Goal: Task Accomplishment & Management: Use online tool/utility

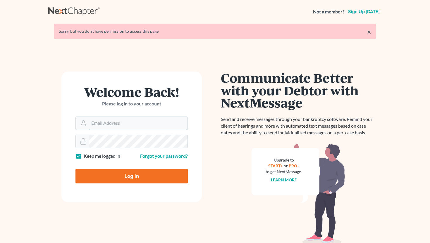
type input "info@saedilawgroup.com"
click at [135, 176] on input "Log In" at bounding box center [131, 176] width 112 height 15
type input "Thinking..."
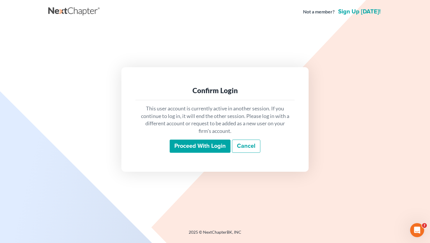
click at [191, 144] on input "Proceed with login" at bounding box center [200, 146] width 61 height 13
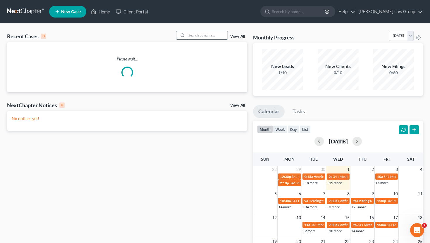
click at [198, 37] on input "search" at bounding box center [207, 35] width 41 height 8
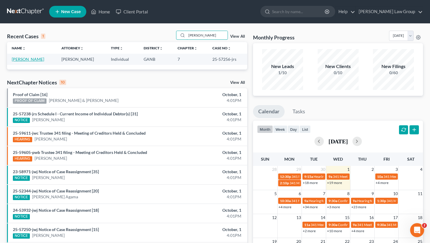
type input "[PERSON_NAME]"
click at [26, 60] on link "[PERSON_NAME]" at bounding box center [28, 59] width 32 height 5
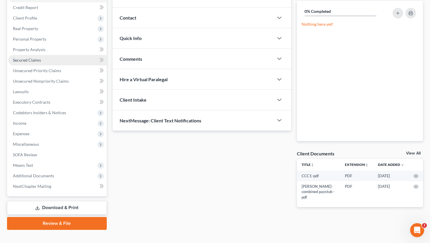
scroll to position [78, 0]
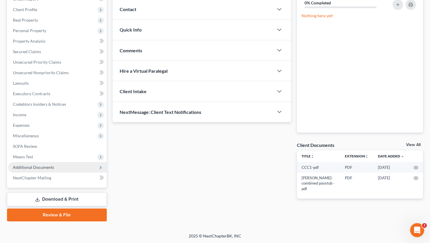
click at [40, 169] on span "Additional Documents" at bounding box center [33, 167] width 41 height 5
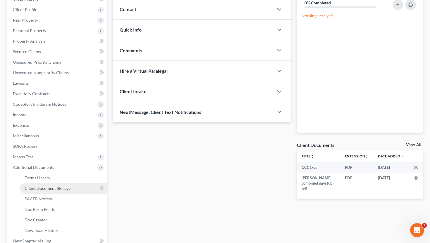
click at [41, 191] on link "Client Document Storage" at bounding box center [63, 188] width 87 height 11
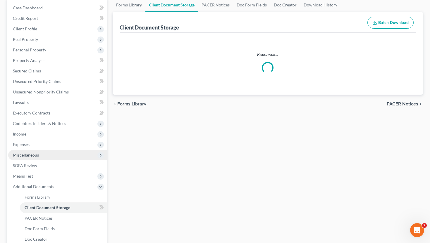
scroll to position [20, 0]
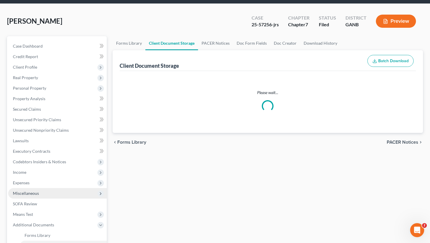
select select "35"
select select "5"
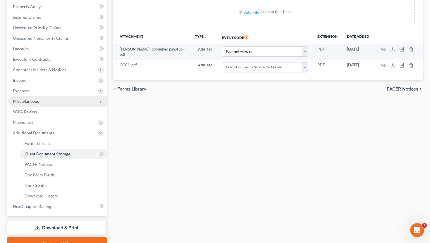
scroll to position [122, 0]
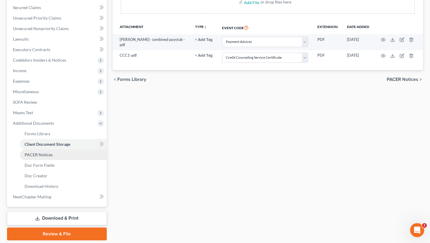
click at [47, 154] on span "PACER Notices" at bounding box center [39, 154] width 28 height 5
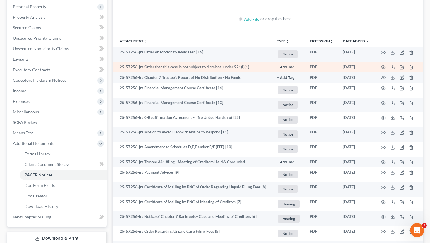
scroll to position [102, 0]
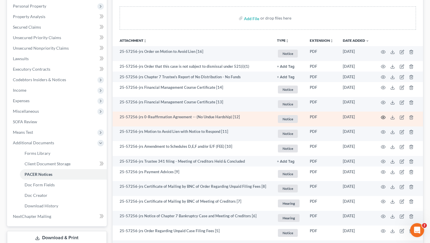
click at [382, 118] on icon "button" at bounding box center [383, 117] width 4 height 3
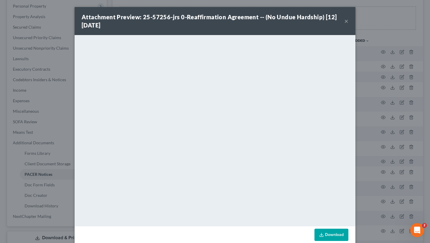
click at [345, 20] on button "×" at bounding box center [346, 21] width 4 height 7
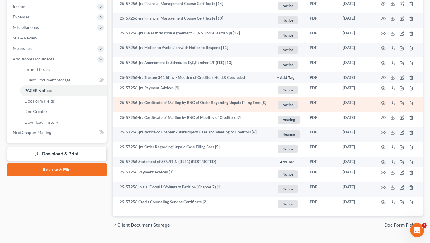
scroll to position [199, 0]
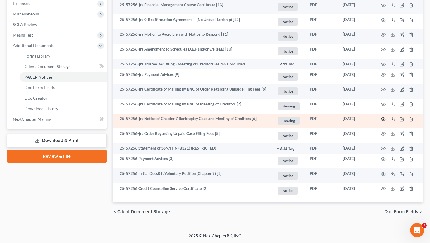
click at [384, 118] on icon "button" at bounding box center [383, 119] width 5 height 5
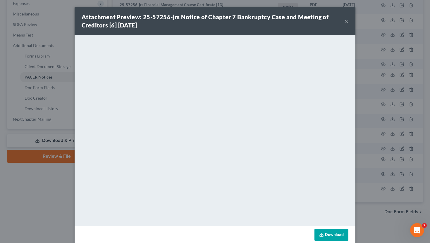
click at [347, 19] on button "×" at bounding box center [346, 21] width 4 height 7
